Goal: Navigation & Orientation: Find specific page/section

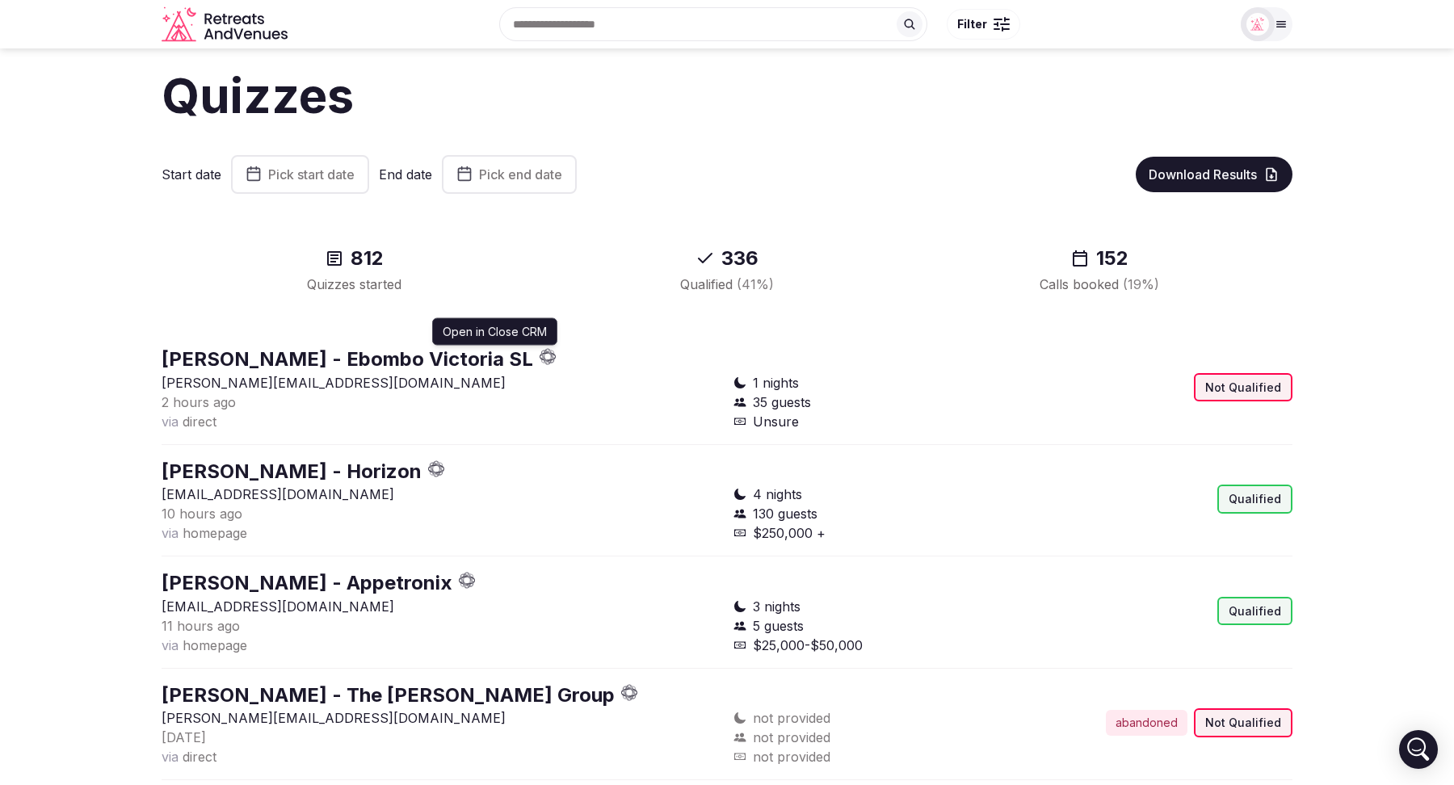
click at [542, 353] on icon "button" at bounding box center [545, 354] width 6 height 2
click at [428, 467] on icon "button" at bounding box center [436, 468] width 17 height 17
